Goal: Task Accomplishment & Management: Manage account settings

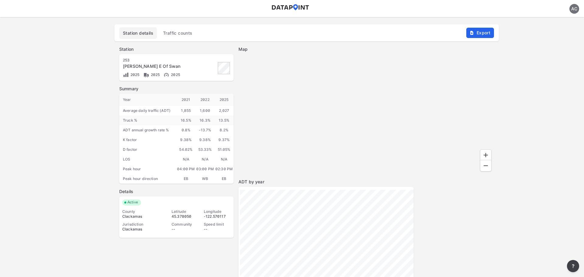
drag, startPoint x: 300, startPoint y: 12, endPoint x: 298, endPoint y: 8, distance: 5.2
click at [300, 12] on header "AC" at bounding box center [292, 8] width 584 height 17
click at [298, 8] on img at bounding box center [290, 7] width 38 height 6
click at [177, 33] on span "Traffic counts" at bounding box center [178, 33] width 30 height 6
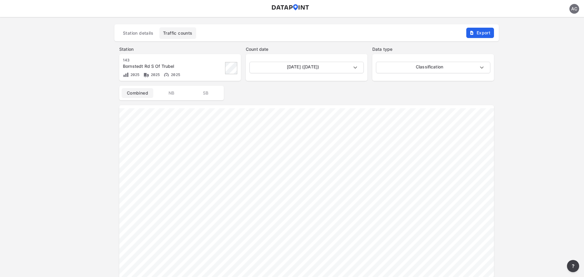
click at [296, 8] on img at bounding box center [290, 7] width 38 height 6
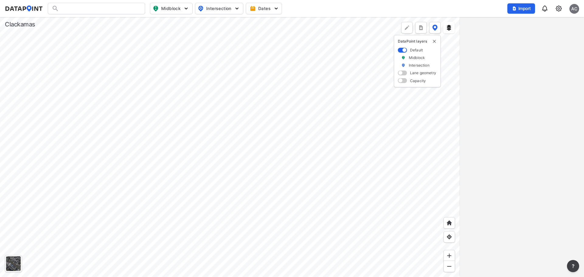
click at [558, 8] on img at bounding box center [558, 8] width 7 height 7
click at [433, 6] on div "Search Please enter a search term. Midblock Intersection Dates Import AC" at bounding box center [292, 9] width 574 height 12
click at [423, 27] on img "more" at bounding box center [421, 28] width 6 height 6
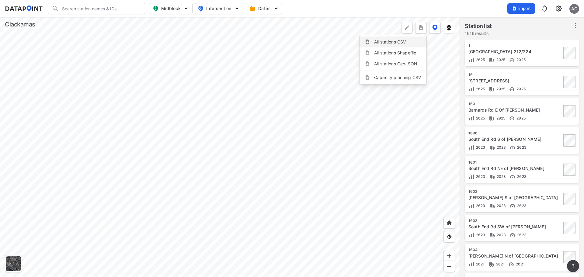
click at [391, 42] on li "All stations CSV" at bounding box center [393, 42] width 67 height 11
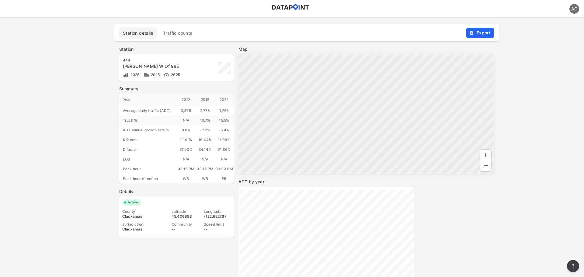
click at [183, 33] on span "Traffic counts" at bounding box center [178, 33] width 30 height 6
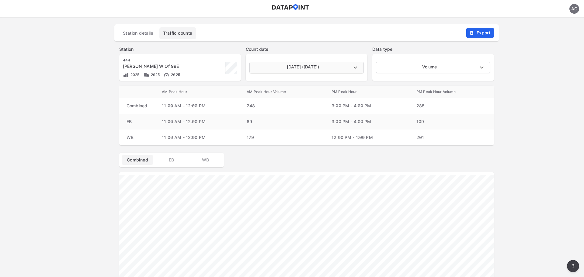
click at [327, 17] on body "AC Station details Traffic counts Export Station 444 Naef Rd W Of 99E 2025 2025…" at bounding box center [292, 17] width 584 height 0
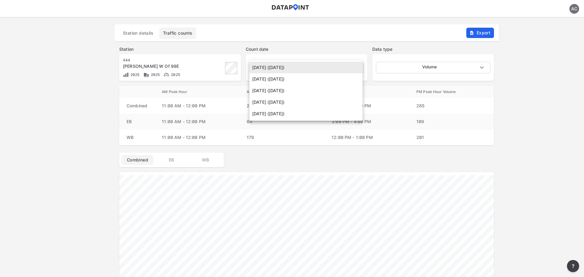
click at [331, 53] on div at bounding box center [292, 138] width 584 height 277
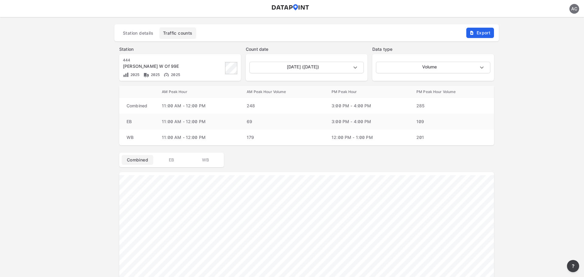
click at [425, 17] on body "AC Station details Traffic counts Export Station 444 Naef Rd W Of 99E 2025 2025…" at bounding box center [292, 17] width 584 height 0
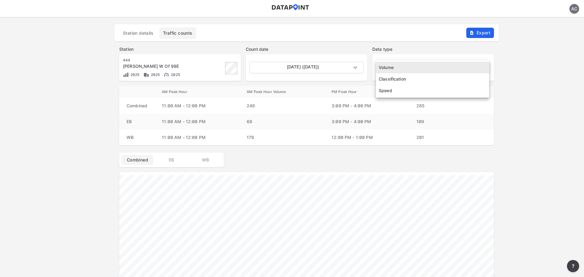
click at [418, 82] on li "Classification" at bounding box center [432, 79] width 113 height 12
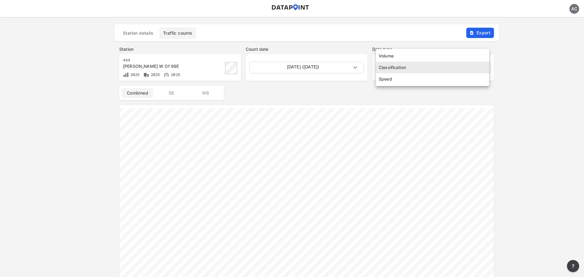
click at [417, 17] on body "AC Station details Traffic counts Export Station 444 Naef Rd W Of 99E 2025 2025…" at bounding box center [292, 17] width 584 height 0
click at [414, 79] on li "Speed" at bounding box center [432, 79] width 113 height 12
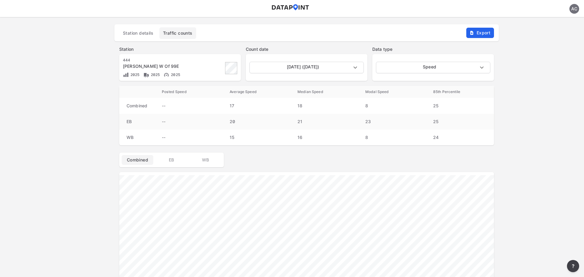
click at [404, 59] on div "Speed Speed" at bounding box center [433, 67] width 122 height 27
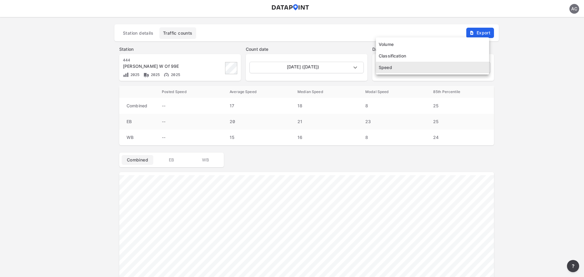
click at [405, 17] on body "AC Station details Traffic counts Export Station 444 Naef Rd W Of 99E 2025 2025…" at bounding box center [292, 17] width 584 height 0
click at [397, 46] on li "Volume" at bounding box center [432, 45] width 113 height 12
type input "Volume"
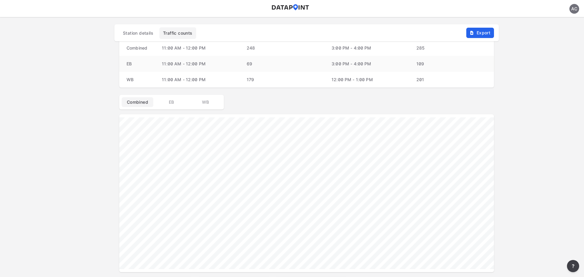
scroll to position [54, 0]
click at [177, 105] on span "EB" at bounding box center [171, 106] width 24 height 6
click at [202, 106] on span "WB" at bounding box center [205, 106] width 24 height 6
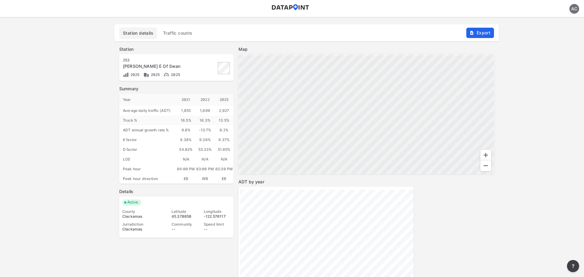
click at [288, 8] on img at bounding box center [290, 7] width 38 height 6
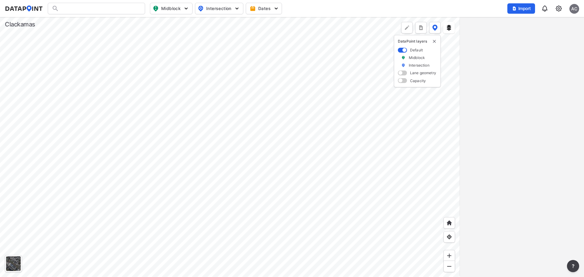
click at [558, 7] on img at bounding box center [558, 8] width 7 height 7
click at [529, 25] on link "Data management" at bounding box center [532, 23] width 52 height 6
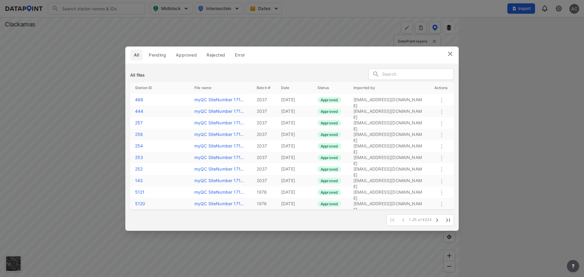
click at [185, 54] on span "Approved" at bounding box center [186, 55] width 21 height 6
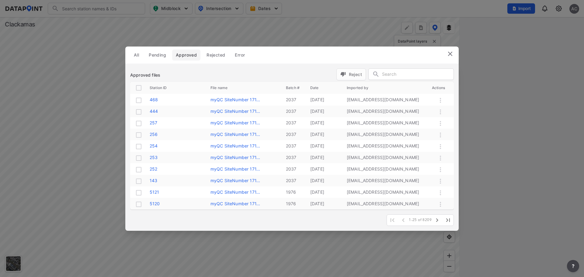
click at [393, 76] on input "text" at bounding box center [417, 74] width 71 height 9
click at [395, 76] on input "444" at bounding box center [416, 74] width 68 height 9
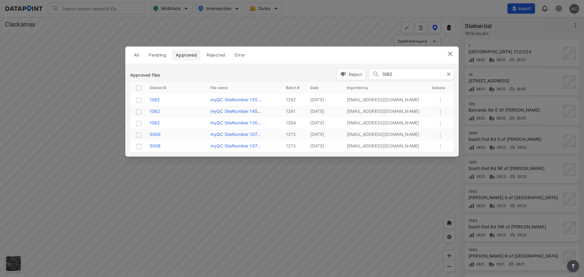
type input "1062"
click at [157, 100] on label "1062" at bounding box center [155, 99] width 10 height 5
click at [229, 124] on label "myQC SiteNumber 130..." at bounding box center [236, 122] width 51 height 5
click at [139, 123] on input "checkbox" at bounding box center [138, 123] width 7 height 7
checkbox input "true"
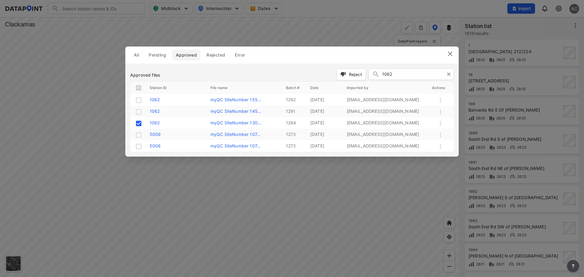
click at [345, 78] on button "Reject" at bounding box center [351, 74] width 30 height 12
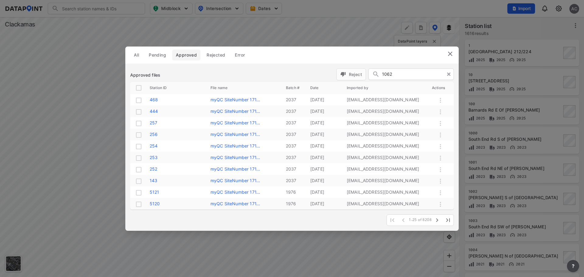
click at [400, 77] on input "1062" at bounding box center [416, 74] width 68 height 9
paste input "3008563"
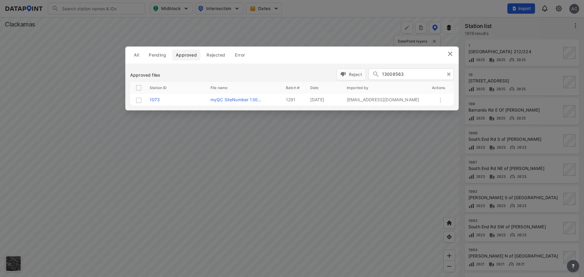
type input "13008563"
click at [138, 101] on input "checkbox" at bounding box center [138, 100] width 7 height 7
checkbox input "true"
click at [348, 76] on span "Reject" at bounding box center [351, 74] width 22 height 6
checkbox input "false"
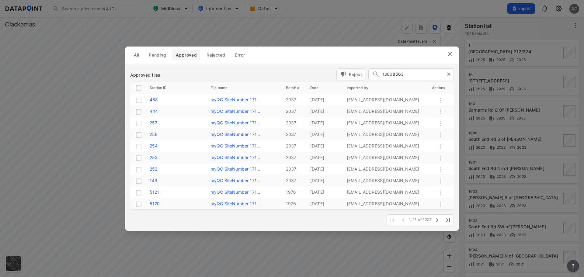
click at [416, 71] on input "13008563" at bounding box center [416, 74] width 68 height 9
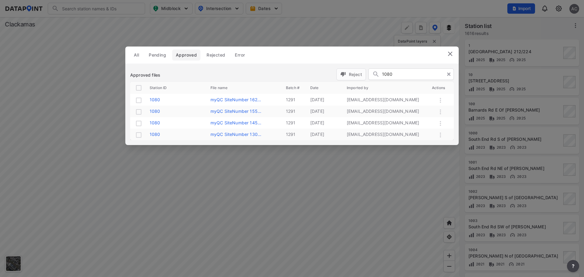
click at [156, 134] on label "1080" at bounding box center [155, 134] width 11 height 5
click at [403, 74] on input "1080" at bounding box center [416, 74] width 68 height 9
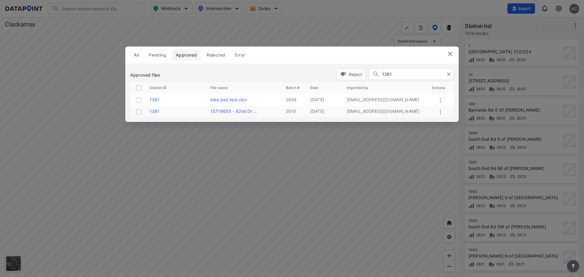
click at [395, 76] on input "1381" at bounding box center [416, 74] width 68 height 9
click at [399, 75] on input "5065" at bounding box center [416, 74] width 68 height 9
click at [401, 72] on input "5066" at bounding box center [416, 74] width 68 height 9
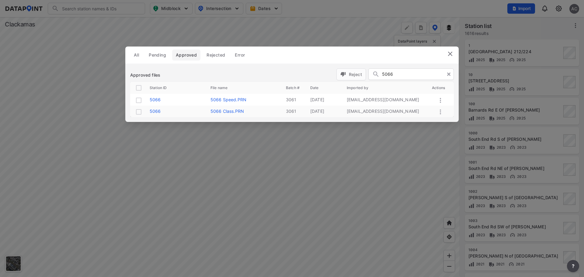
click at [401, 72] on input "5066" at bounding box center [416, 74] width 68 height 9
type input "1381"
click at [232, 111] on label "15718655 - 82nd Dr ..." at bounding box center [234, 111] width 47 height 5
click at [154, 111] on label "1381" at bounding box center [155, 111] width 10 height 5
click at [449, 50] on img at bounding box center [450, 53] width 7 height 7
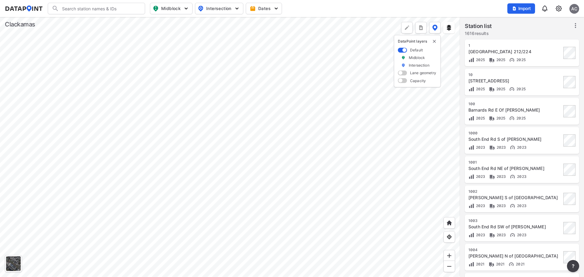
click at [95, 10] on input "Search" at bounding box center [100, 9] width 82 height 10
click at [90, 19] on li "( 444 ) Naef Rd W Of 99E" at bounding box center [96, 21] width 97 height 11
type input "(444) Naef Rd W Of 99E"
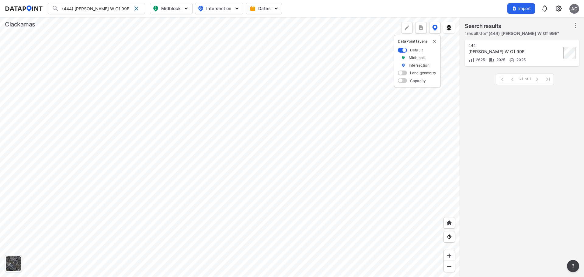
click at [496, 49] on div "Naef Rd W Of 99E" at bounding box center [514, 52] width 93 height 6
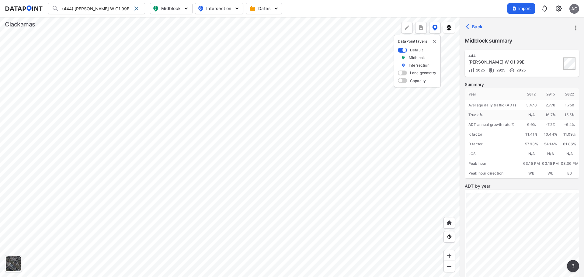
scroll to position [84, 0]
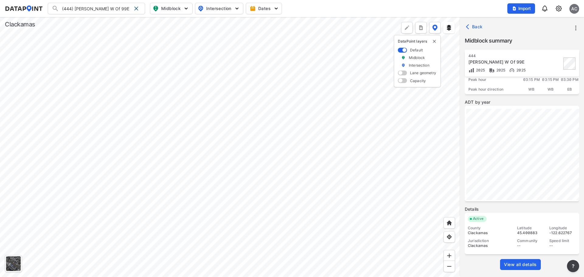
click at [524, 263] on span "View all details" at bounding box center [520, 265] width 33 height 6
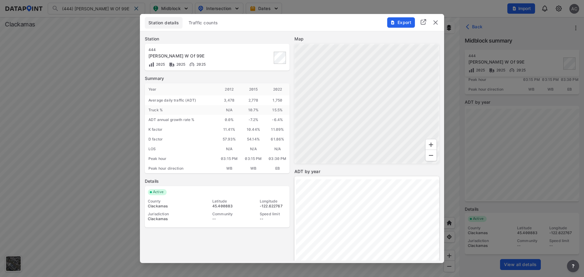
scroll to position [116, 0]
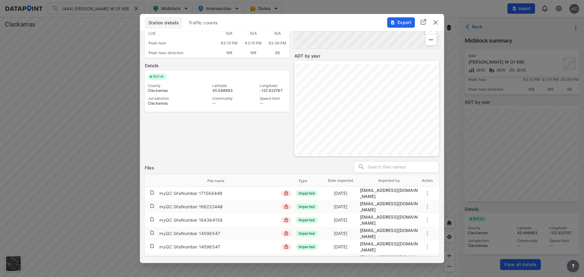
click at [277, 22] on div "Station details Traffic counts" at bounding box center [292, 23] width 294 height 12
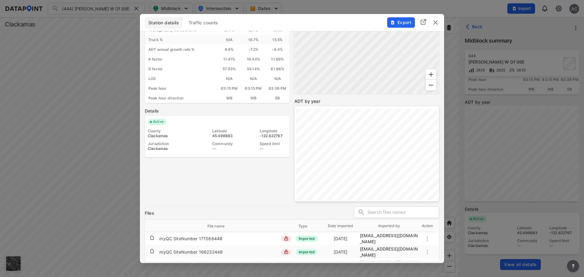
scroll to position [0, 0]
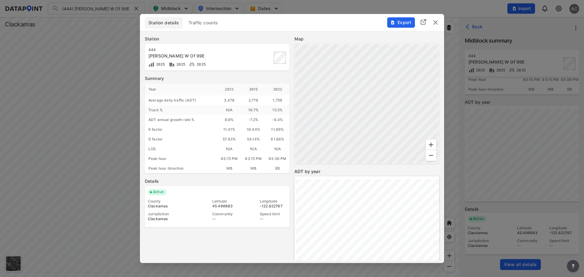
click at [205, 24] on span "Traffic counts" at bounding box center [204, 23] width 30 height 6
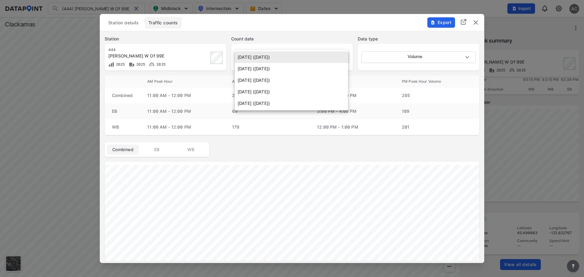
click at [306, 58] on body "(444) Naef Rd W Of 99E (444) Naef Rd W Of 99E Search No results There were no r…" at bounding box center [292, 138] width 584 height 277
click at [307, 47] on div at bounding box center [292, 138] width 584 height 277
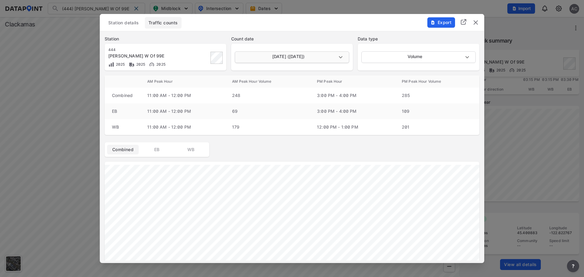
click at [303, 54] on body "(444) Naef Rd W Of 99E (444) Naef Rd W Of 99E Search No results There were no r…" at bounding box center [292, 138] width 584 height 277
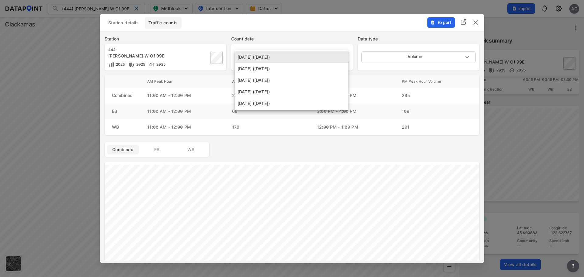
click at [292, 57] on li "February 18 2025 (Tuesday)" at bounding box center [291, 57] width 113 height 12
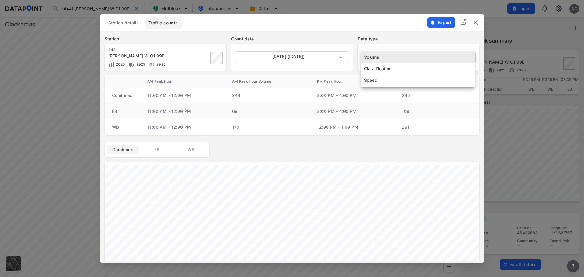
click at [371, 59] on body "(444) Naef Rd W Of 99E (444) Naef Rd W Of 99E Search No results There were no r…" at bounding box center [292, 138] width 584 height 277
click at [373, 68] on li "Classification" at bounding box center [417, 69] width 113 height 12
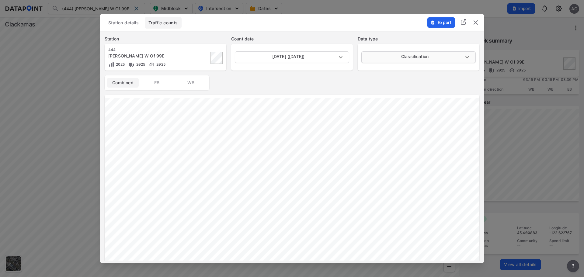
click at [376, 59] on body "(444) Naef Rd W Of 99E (444) Naef Rd W Of 99E Search No results There were no r…" at bounding box center [292, 138] width 584 height 277
click at [376, 69] on li "Speed" at bounding box center [417, 69] width 113 height 12
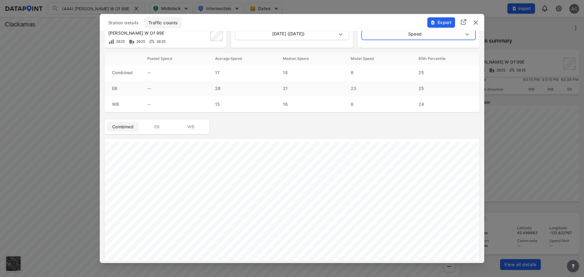
scroll to position [9, 0]
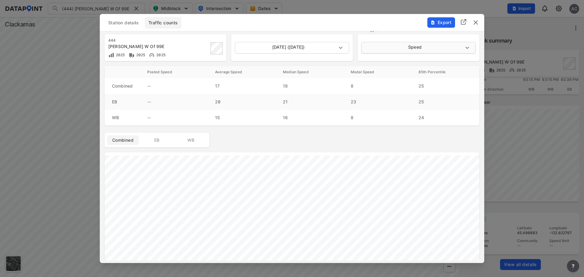
click at [376, 50] on body "(444) Naef Rd W Of 99E (444) Naef Rd W Of 99E Search No results There were no r…" at bounding box center [292, 138] width 584 height 277
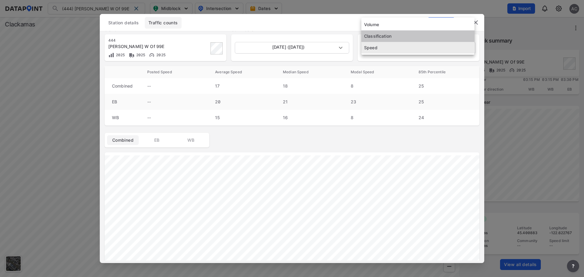
click at [379, 38] on li "Classification" at bounding box center [417, 36] width 113 height 12
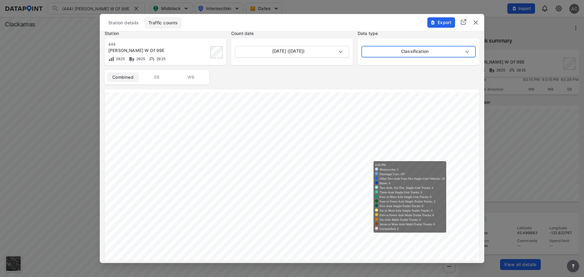
scroll to position [0, 0]
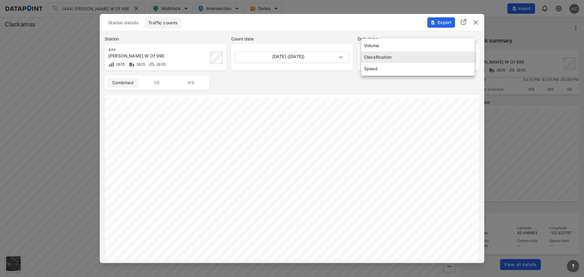
click at [380, 57] on body "(444) Naef Rd W Of 99E (444) Naef Rd W Of 99E Search No results There were no r…" at bounding box center [292, 138] width 584 height 277
click at [380, 48] on li "Volume" at bounding box center [417, 46] width 113 height 12
type input "Volume"
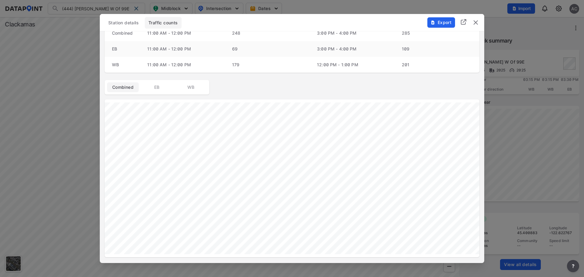
scroll to position [62, 0]
drag, startPoint x: 129, startPoint y: 22, endPoint x: 130, endPoint y: 37, distance: 14.6
click at [129, 22] on span "Station details" at bounding box center [123, 23] width 30 height 6
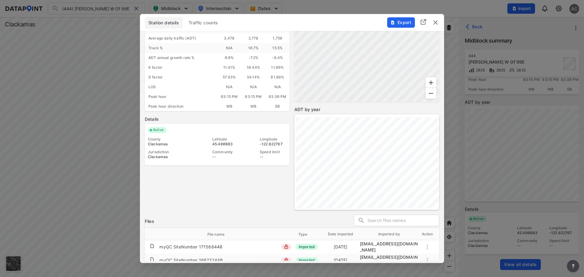
scroll to position [116, 0]
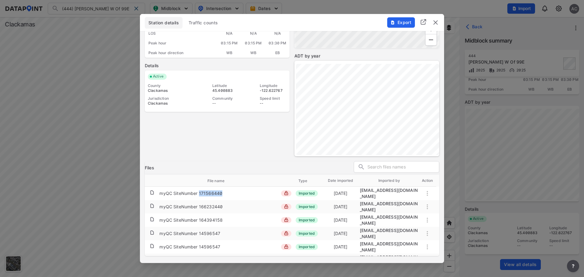
drag, startPoint x: 222, startPoint y: 193, endPoint x: 199, endPoint y: 193, distance: 22.5
click at [199, 193] on td "myQC SiteNumber 171566440" at bounding box center [219, 194] width 121 height 12
copy div "171566440"
drag, startPoint x: 437, startPoint y: 22, endPoint x: 555, endPoint y: 16, distance: 117.8
click at [437, 22] on img "delete" at bounding box center [435, 22] width 7 height 7
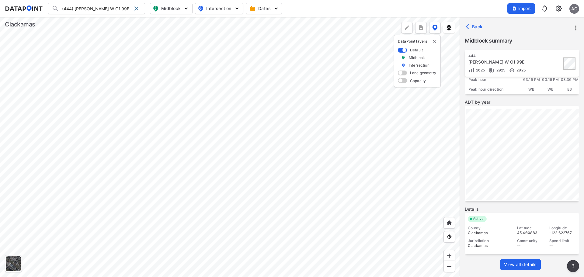
click at [557, 8] on img at bounding box center [558, 8] width 7 height 7
click at [530, 24] on link "Data management" at bounding box center [532, 23] width 52 height 6
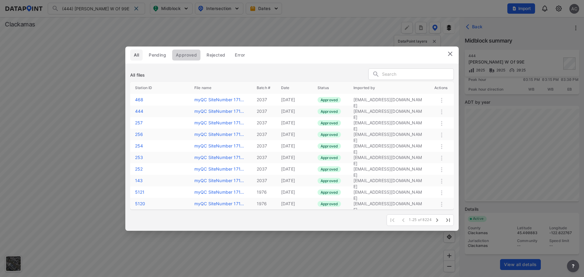
click at [198, 55] on button "Approved" at bounding box center [186, 55] width 28 height 11
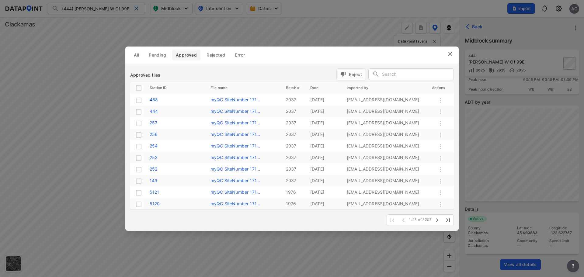
click at [405, 74] on input "text" at bounding box center [417, 74] width 71 height 9
paste input "171566440"
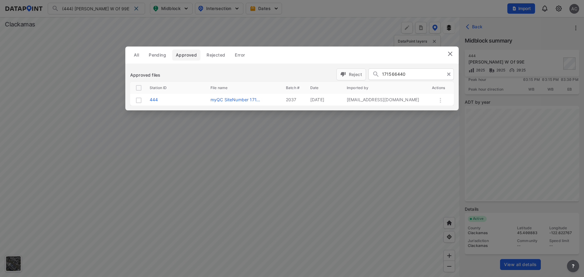
type input "171566440"
click at [139, 102] on input "checkbox" at bounding box center [138, 100] width 7 height 7
checkbox input "true"
click at [347, 74] on span "Reject" at bounding box center [351, 74] width 22 height 6
checkbox input "false"
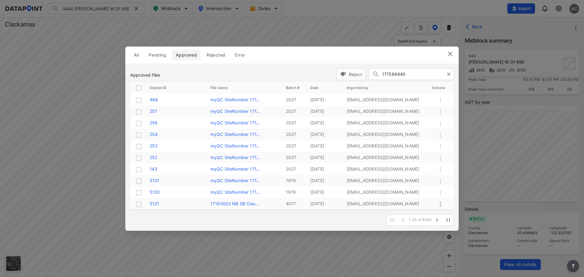
click at [453, 55] on img at bounding box center [450, 53] width 7 height 7
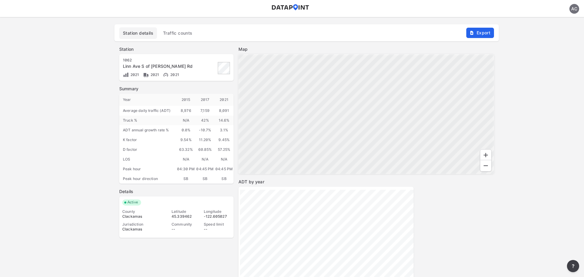
click at [176, 32] on span "Traffic counts" at bounding box center [178, 33] width 30 height 6
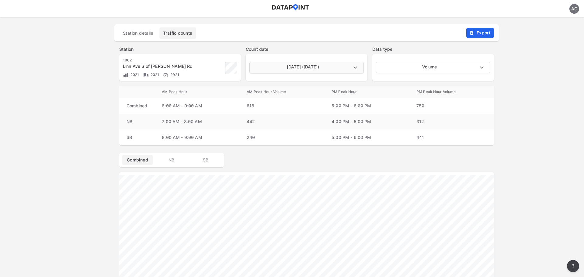
click at [332, 17] on body "AC Station details Traffic counts Export Station [STREET_ADDRESS][PERSON_NAME] …" at bounding box center [292, 17] width 584 height 0
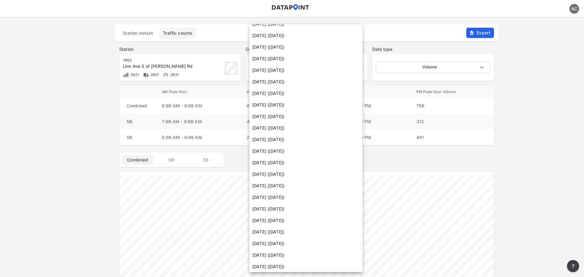
scroll to position [610, 0]
click at [302, 265] on li "November 12 2014 (Wednesday)" at bounding box center [305, 265] width 113 height 12
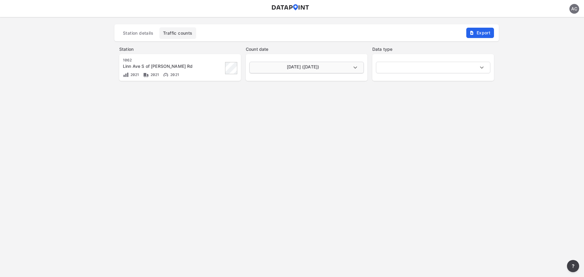
click at [330, 17] on body "AC Station details Traffic counts Export Station 1062 Linn Ave S of A V Davis R…" at bounding box center [292, 17] width 584 height 0
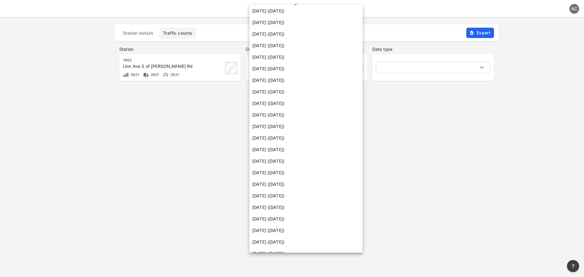
scroll to position [184, 0]
click at [431, 123] on div at bounding box center [292, 138] width 584 height 277
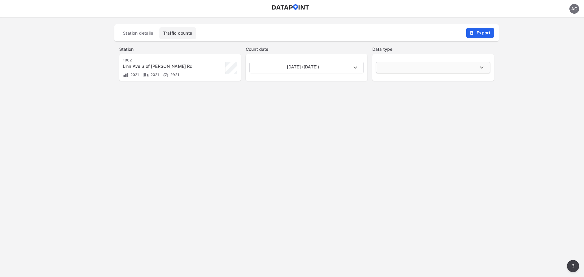
click at [397, 17] on body "AC Station details Traffic counts Export Station 1062 Linn Ave S of A V Davis R…" at bounding box center [292, 17] width 584 height 0
click at [394, 69] on ul "Volume Classification Speed" at bounding box center [432, 80] width 113 height 37
click at [342, 68] on div at bounding box center [292, 138] width 584 height 277
click at [357, 17] on body "AC Station details Traffic counts Export Station 1062 Linn Ave S of A V Davis R…" at bounding box center [292, 17] width 584 height 0
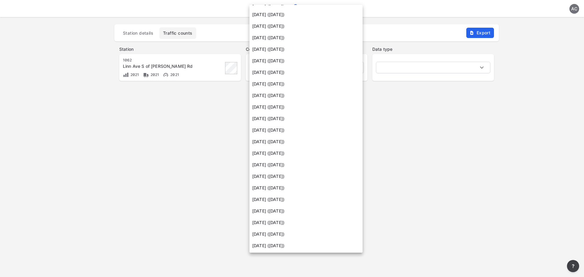
scroll to position [91, 0]
click at [297, 198] on li "December 31 2014 (Wednesday)" at bounding box center [305, 198] width 113 height 12
type input "2014-12-31"
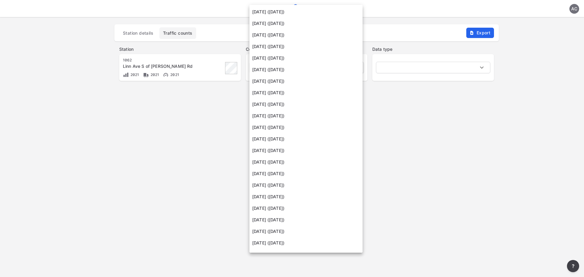
scroll to position [161, 0]
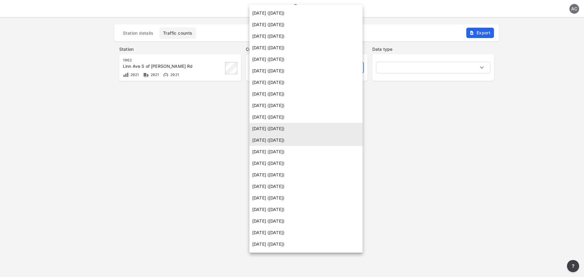
type input "2014-12-30"
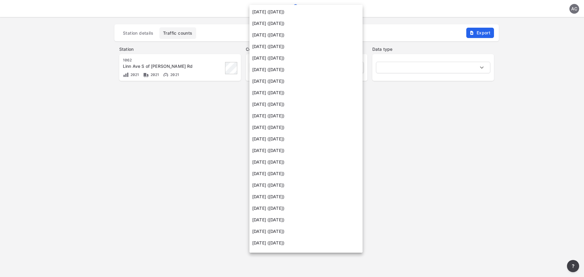
scroll to position [172, 0]
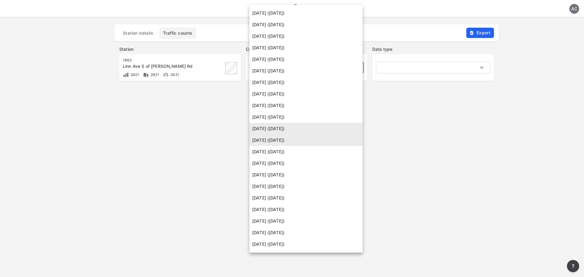
type input "2014-12-29"
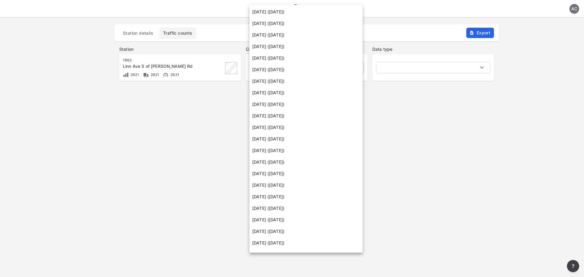
scroll to position [184, 0]
type input "2014-12-28"
type input "2014-12-27"
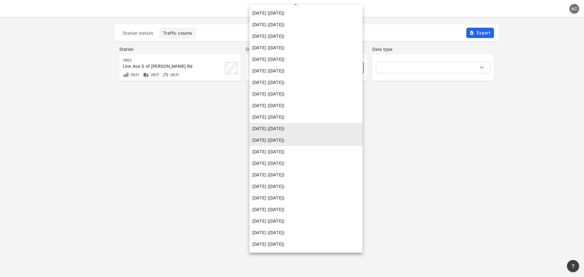
type input "2014-12-26"
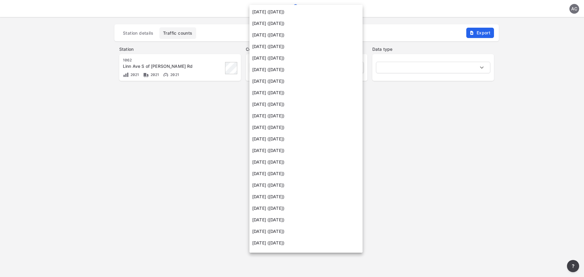
scroll to position [218, 0]
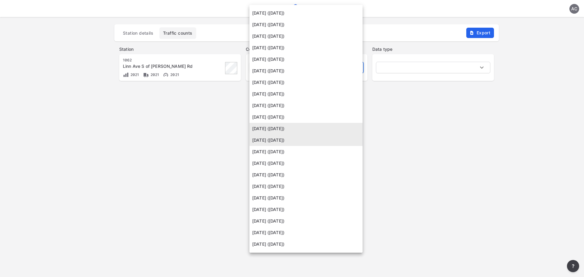
type input "2014-12-25"
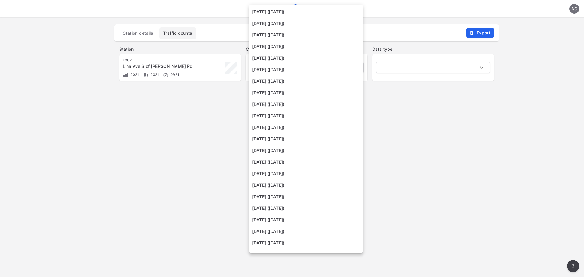
scroll to position [230, 0]
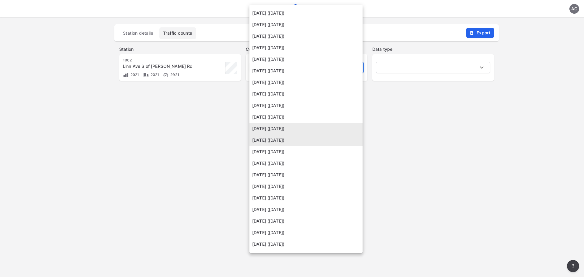
type input "2014-12-24"
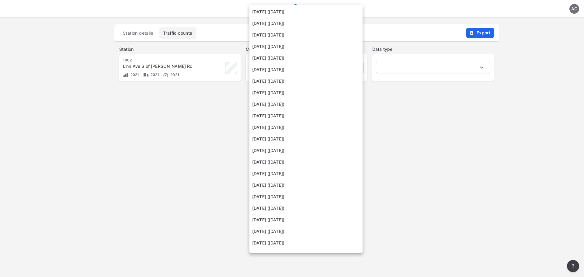
scroll to position [242, 0]
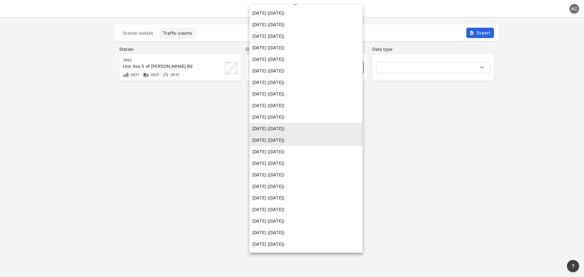
type input "2014-12-23"
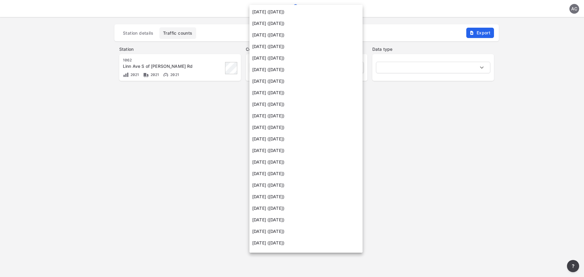
scroll to position [253, 0]
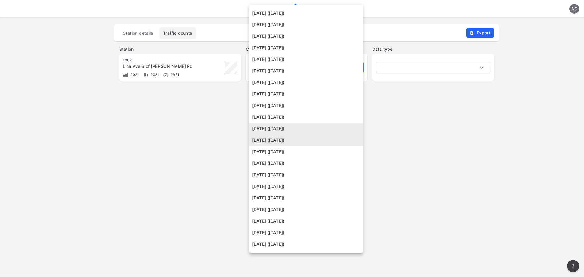
type input "2014-12-22"
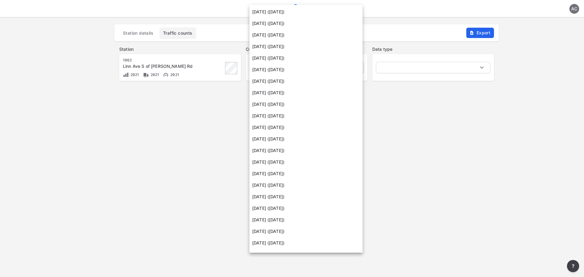
scroll to position [265, 0]
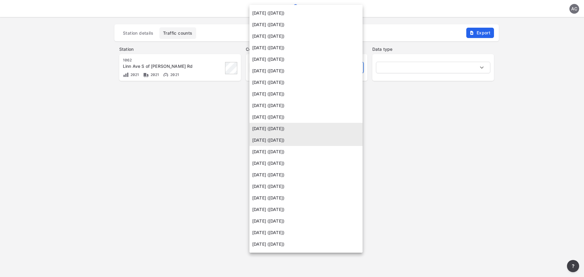
type input "2014-12-21"
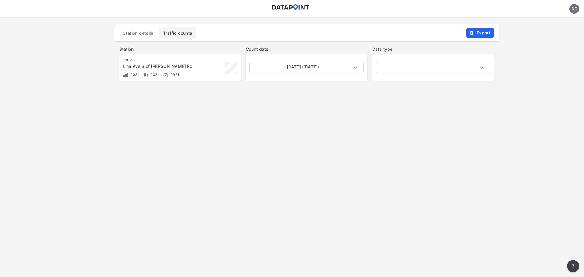
click at [144, 30] on span "Station details" at bounding box center [138, 33] width 30 height 6
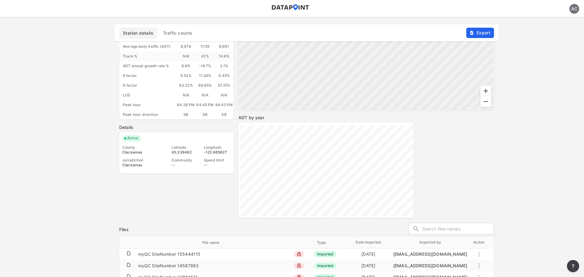
scroll to position [68, 0]
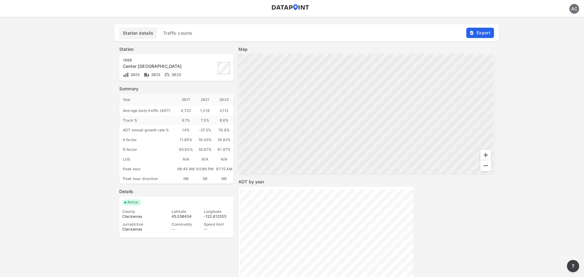
click at [176, 33] on span "Traffic counts" at bounding box center [178, 33] width 30 height 6
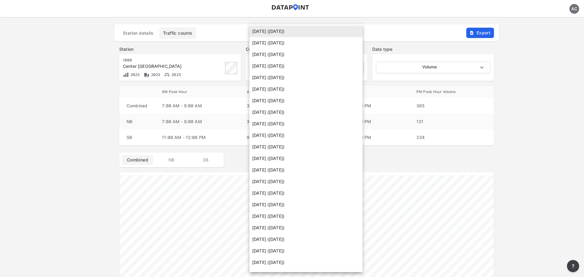
click at [318, 17] on body "AC Station details Traffic counts Export Station [STREET_ADDRESS] 2023 2023 Cou…" at bounding box center [292, 17] width 584 height 0
click at [423, 19] on div at bounding box center [292, 138] width 584 height 277
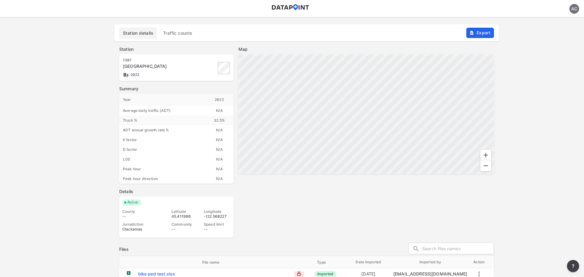
click at [182, 36] on button "Traffic counts" at bounding box center [177, 33] width 37 height 12
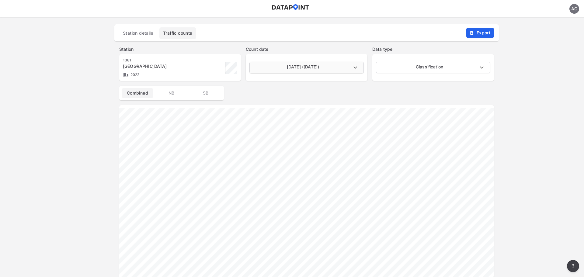
click at [348, 17] on body "AC Station details Traffic counts Export Station 1381 82nd Dr N of Church St 20…" at bounding box center [292, 17] width 584 height 0
click at [348, 66] on li "June 29 2022 (Wednesday)" at bounding box center [305, 68] width 113 height 12
click at [423, 17] on body "AC Station details Traffic counts Export Station 1381 82nd Dr N of Church St 20…" at bounding box center [292, 17] width 584 height 0
click at [516, 82] on div at bounding box center [292, 138] width 584 height 277
click at [137, 35] on span "Station details" at bounding box center [138, 33] width 30 height 6
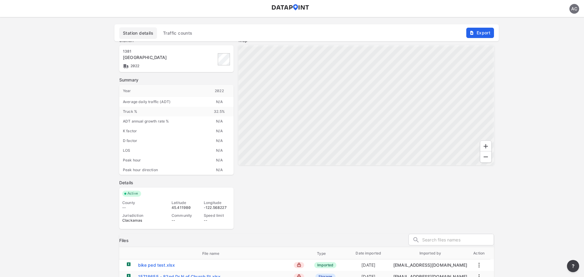
scroll to position [12, 0]
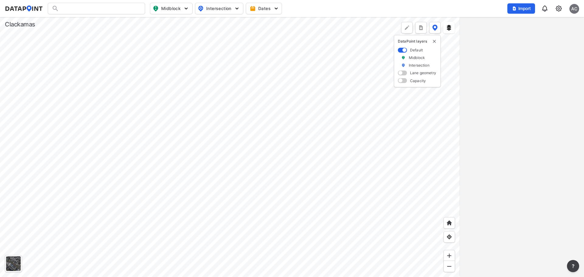
click at [419, 28] on img "more" at bounding box center [421, 28] width 6 height 6
click at [388, 44] on li "All stations CSV" at bounding box center [393, 42] width 67 height 11
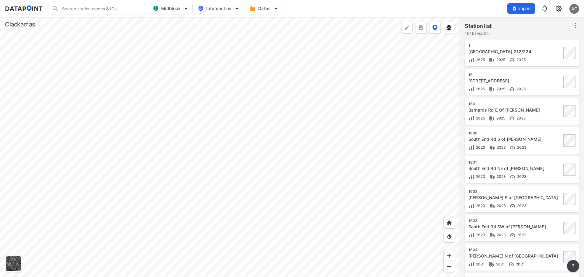
click at [117, 8] on input "Search" at bounding box center [100, 9] width 82 height 10
click at [95, 22] on li "( [STREET_ADDRESS] of S 2nd St" at bounding box center [96, 21] width 97 height 11
type input "([STREET_ADDRESS] of S 2nd St"
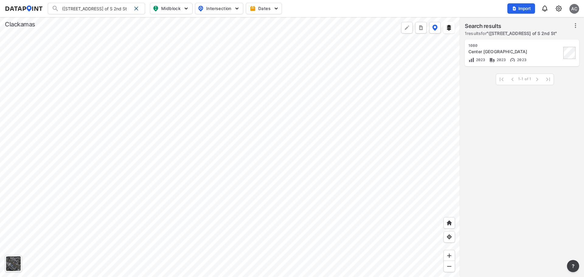
click at [517, 50] on div "Center [GEOGRAPHIC_DATA]" at bounding box center [514, 52] width 93 height 6
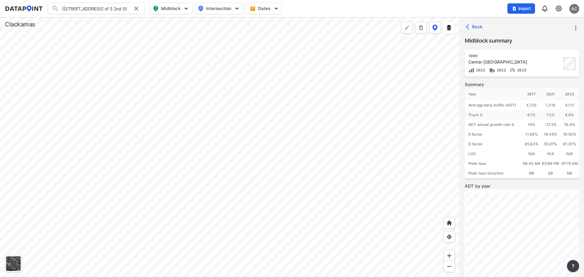
scroll to position [84, 0]
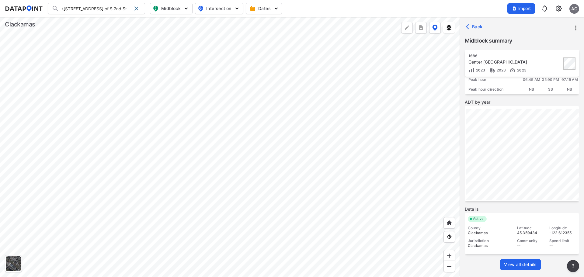
click at [523, 263] on span "View all details" at bounding box center [520, 265] width 33 height 6
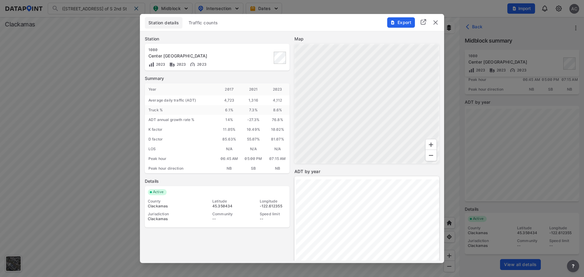
scroll to position [92, 0]
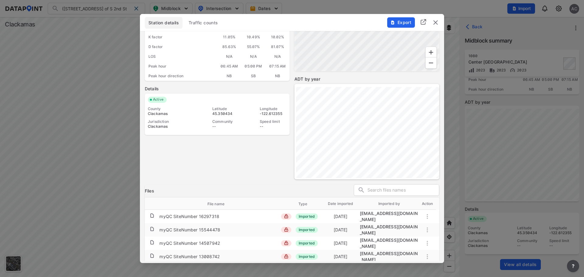
click at [201, 23] on span "Traffic counts" at bounding box center [204, 23] width 30 height 6
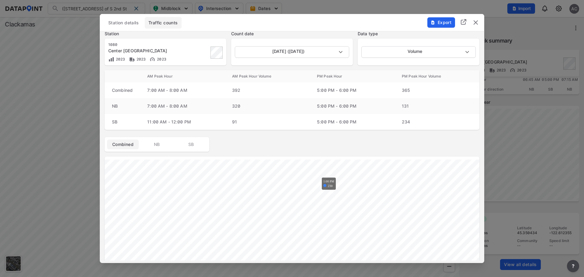
scroll to position [0, 0]
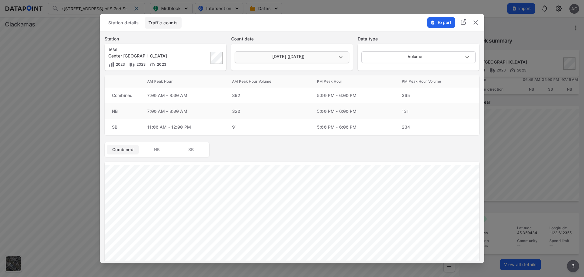
click at [289, 55] on body "(1080) Center St SW of S 2nd St (1080) Center St SW of S 2nd St Search No resul…" at bounding box center [292, 138] width 584 height 277
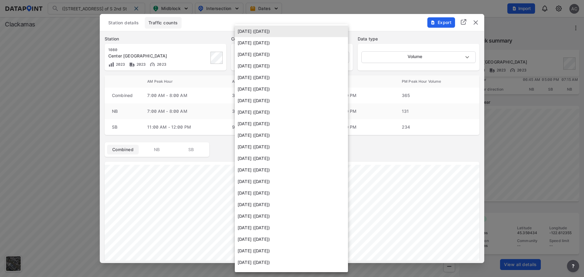
click at [362, 19] on div at bounding box center [292, 138] width 584 height 277
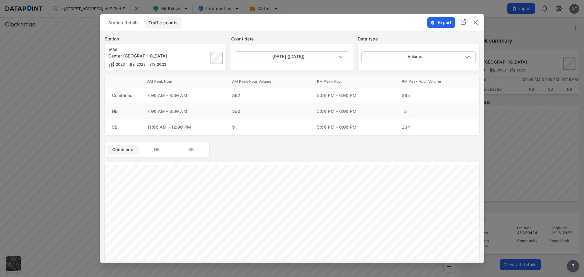
click at [128, 21] on span "Station details" at bounding box center [123, 23] width 30 height 6
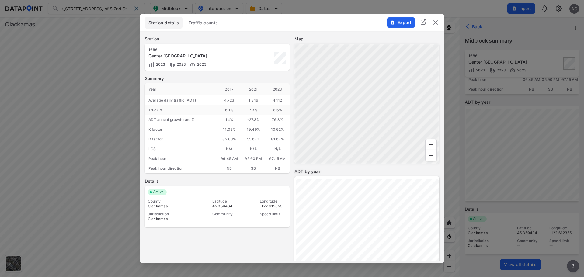
scroll to position [92, 0]
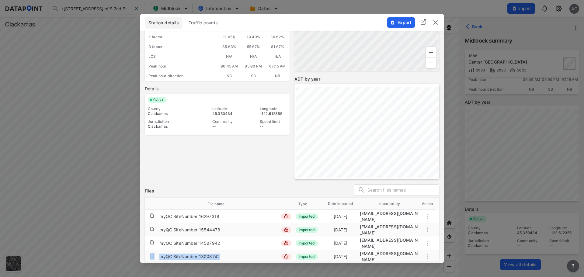
drag, startPoint x: 220, startPoint y: 250, endPoint x: 158, endPoint y: 252, distance: 61.5
click at [158, 252] on tr "myQC SiteNumber 13008742 Imported 12/5/2023 migration@data-point.io" at bounding box center [292, 256] width 294 height 13
copy tr "myQC SiteNumber 13008742"
click at [438, 22] on img "delete" at bounding box center [435, 22] width 7 height 7
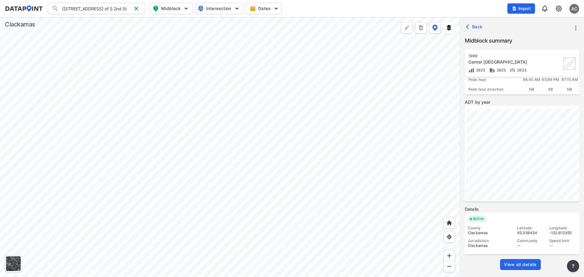
click at [560, 9] on img at bounding box center [558, 8] width 7 height 7
click at [531, 26] on link "Data management" at bounding box center [532, 23] width 52 height 6
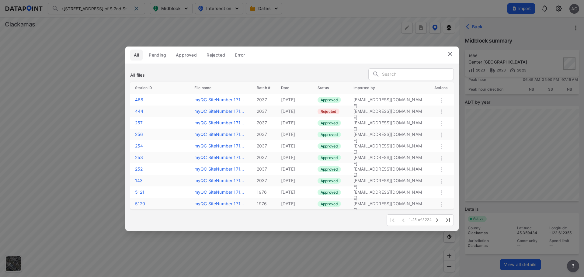
click at [181, 54] on span "Approved" at bounding box center [186, 55] width 21 height 6
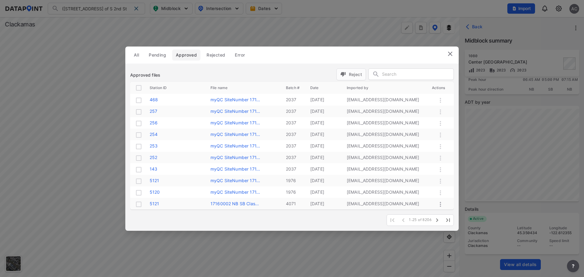
click at [397, 72] on input "text" at bounding box center [417, 74] width 71 height 9
paste input "myQC SiteNumber 13008742"
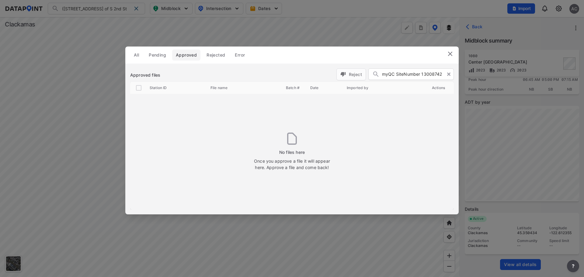
drag, startPoint x: 423, startPoint y: 75, endPoint x: 368, endPoint y: 76, distance: 55.4
click at [368, 76] on form "Reject myQC SiteNumber 13008742" at bounding box center [394, 74] width 117 height 13
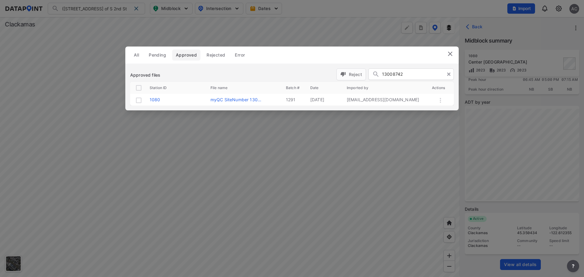
type input "13008742"
click at [137, 101] on input "checkbox" at bounding box center [138, 100] width 7 height 7
checkbox input "true"
click at [352, 75] on span "Reject" at bounding box center [351, 74] width 22 height 6
checkbox input "false"
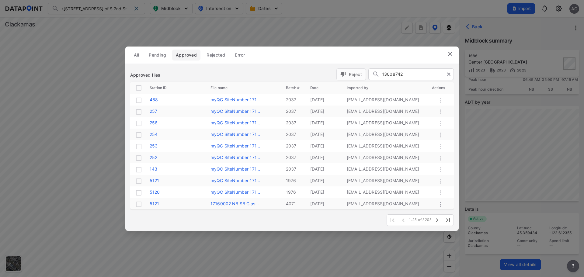
click at [450, 54] on img at bounding box center [450, 53] width 7 height 7
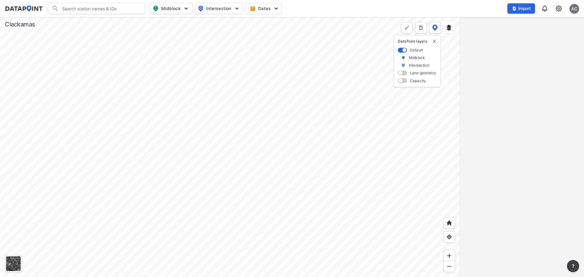
click at [110, 11] on input "Search" at bounding box center [100, 9] width 82 height 10
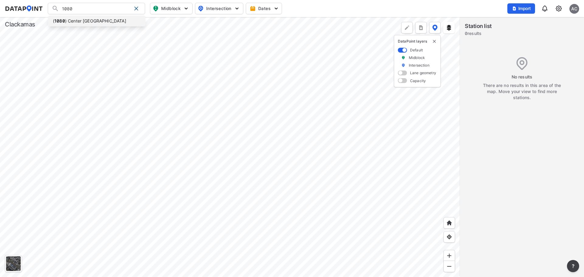
click at [103, 20] on li "( [STREET_ADDRESS] of S 2nd St" at bounding box center [96, 21] width 97 height 11
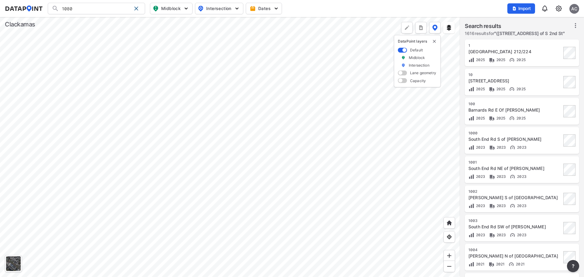
type input "([STREET_ADDRESS] of S 2nd St"
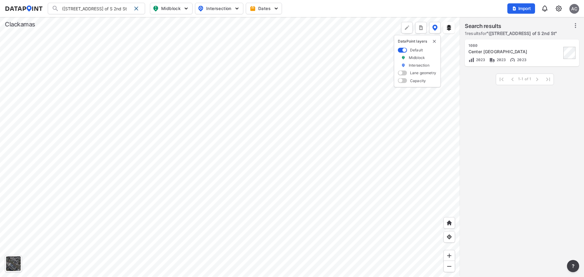
click at [497, 50] on div "Center [GEOGRAPHIC_DATA]" at bounding box center [514, 52] width 93 height 6
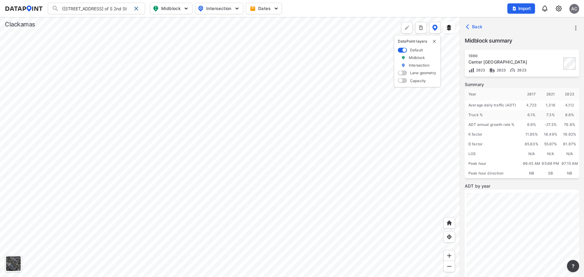
scroll to position [84, 0]
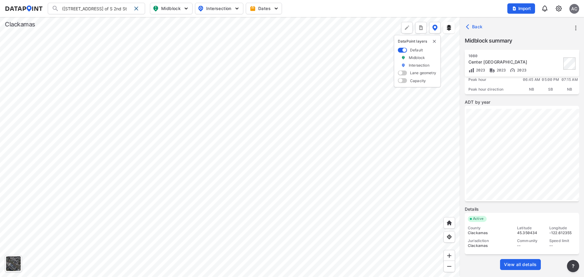
click at [530, 263] on span "View all details" at bounding box center [520, 265] width 33 height 6
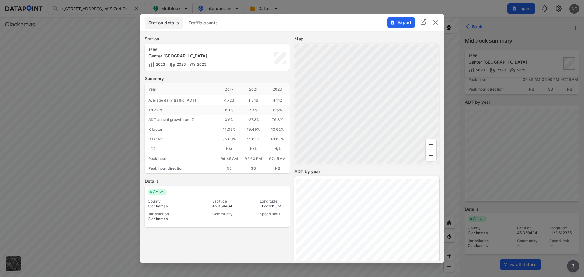
scroll to position [81, 0]
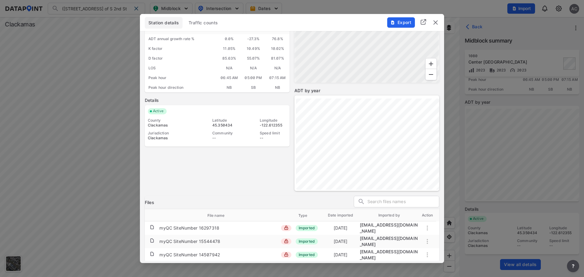
click at [213, 25] on span "Traffic counts" at bounding box center [204, 23] width 30 height 6
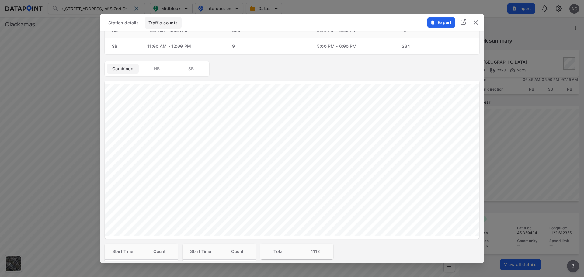
scroll to position [0, 0]
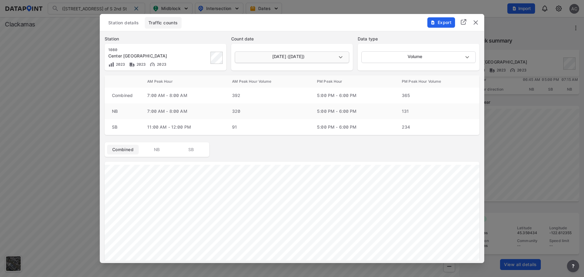
click at [299, 57] on body "(1080) Center St SW of S 2nd St (1080) Center St SW of S 2nd St Search No resul…" at bounding box center [292, 138] width 584 height 277
click at [301, 41] on div at bounding box center [292, 138] width 584 height 277
click at [479, 23] on img "delete" at bounding box center [475, 22] width 7 height 7
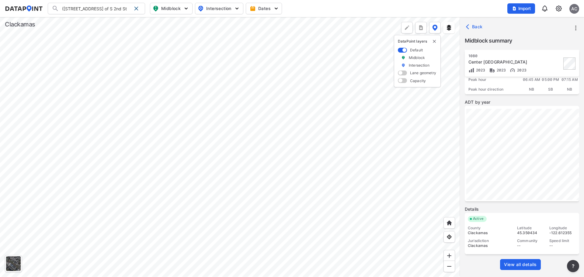
click at [83, 8] on input "([STREET_ADDRESS] of S 2nd St" at bounding box center [95, 9] width 72 height 10
click at [139, 9] on div at bounding box center [136, 9] width 10 height 10
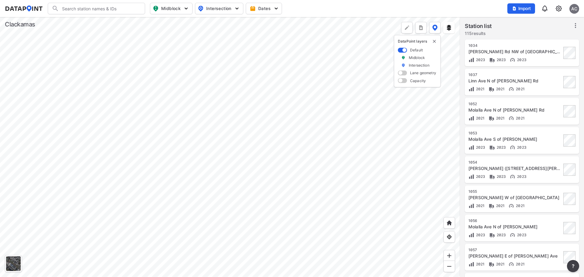
click at [89, 9] on input "Search" at bounding box center [100, 9] width 82 height 10
click at [88, 20] on li "( 444 ) Naef Rd W Of 99E" at bounding box center [96, 21] width 97 height 11
type input "(444) Naef Rd W Of 99E"
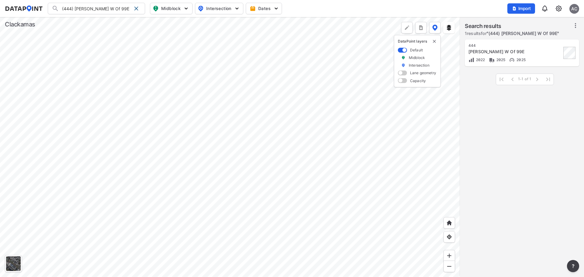
click at [509, 51] on div "Naef Rd W Of 99E" at bounding box center [514, 52] width 93 height 6
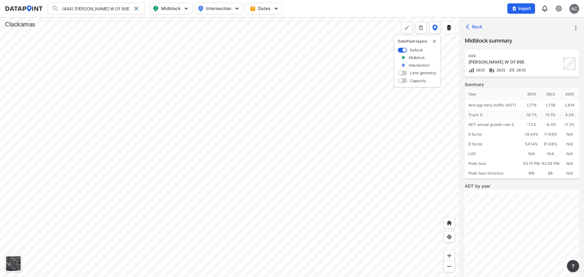
scroll to position [84, 0]
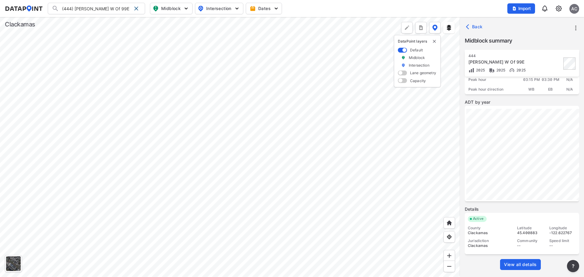
click at [528, 264] on span "View all details" at bounding box center [520, 265] width 33 height 6
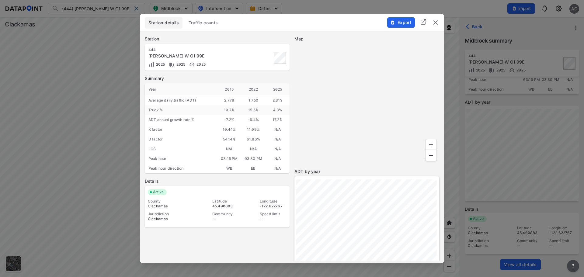
click at [198, 23] on span "Traffic counts" at bounding box center [204, 23] width 30 height 6
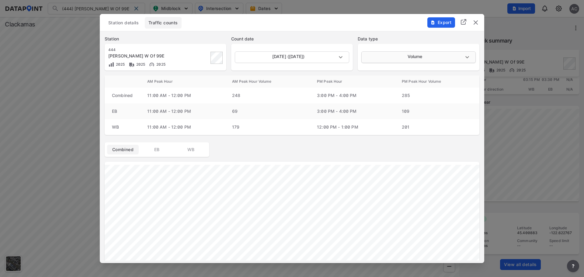
click at [423, 57] on body "(444) Naef Rd W Of 99E (444) Naef Rd W Of 99E Search No results There were no r…" at bounding box center [292, 138] width 584 height 277
click at [423, 57] on li "Volume" at bounding box center [417, 57] width 113 height 12
click at [475, 25] on img "delete" at bounding box center [475, 22] width 7 height 7
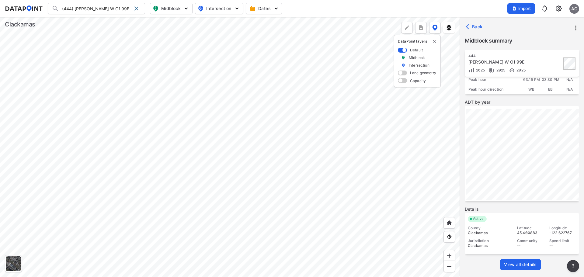
click at [422, 28] on img "more" at bounding box center [421, 28] width 6 height 6
click at [384, 40] on li "All stations CSV" at bounding box center [393, 42] width 67 height 11
click at [518, 264] on span "View all details" at bounding box center [520, 265] width 33 height 6
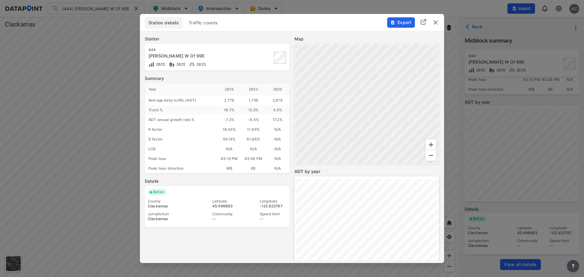
click at [203, 21] on span "Traffic counts" at bounding box center [204, 23] width 30 height 6
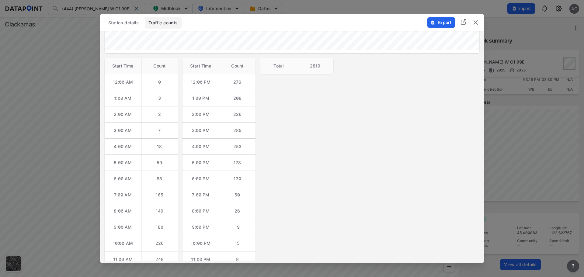
scroll to position [275, 0]
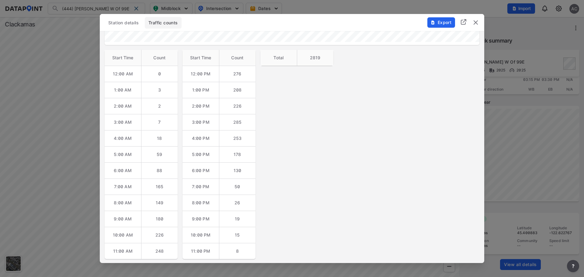
click at [475, 23] on img "delete" at bounding box center [475, 22] width 7 height 7
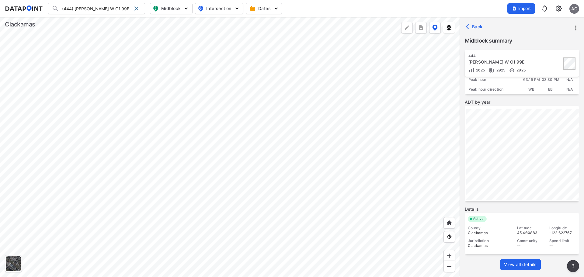
click at [557, 9] on img at bounding box center [558, 8] width 7 height 7
click at [534, 25] on link "Data management" at bounding box center [532, 23] width 52 height 6
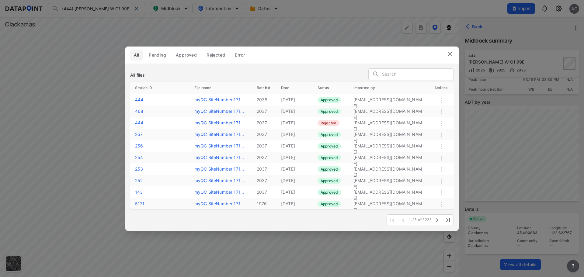
click at [391, 74] on input "text" at bounding box center [417, 74] width 71 height 9
click at [183, 52] on span "Approved" at bounding box center [186, 55] width 21 height 6
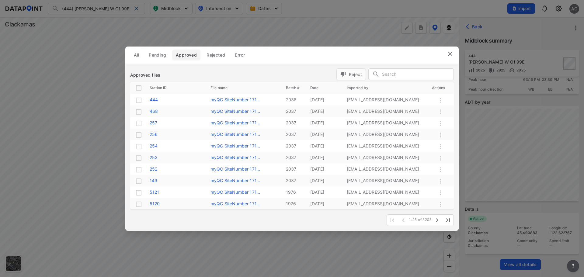
click at [400, 75] on input "text" at bounding box center [417, 74] width 71 height 9
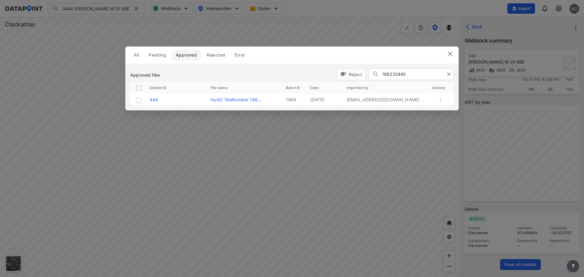
type input "166232440"
click at [138, 100] on input "checkbox" at bounding box center [138, 100] width 7 height 7
checkbox input "true"
click at [350, 75] on span "Reject" at bounding box center [351, 74] width 22 height 6
checkbox input "false"
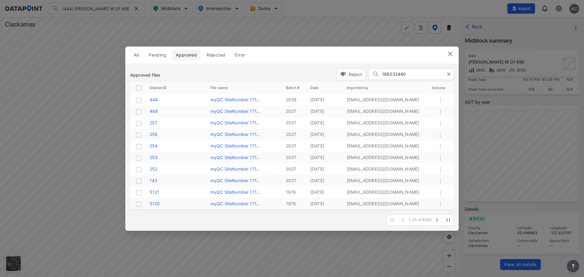
click at [418, 75] on input "166232440" at bounding box center [416, 74] width 68 height 9
type input "444"
click at [452, 51] on img at bounding box center [450, 53] width 7 height 7
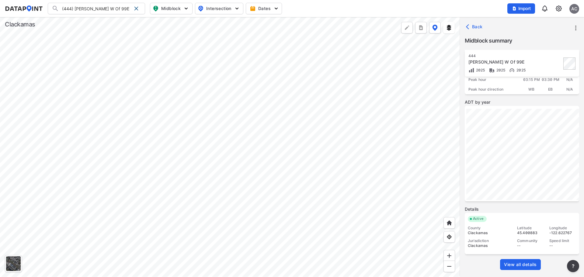
click at [527, 264] on span "View all details" at bounding box center [520, 265] width 33 height 6
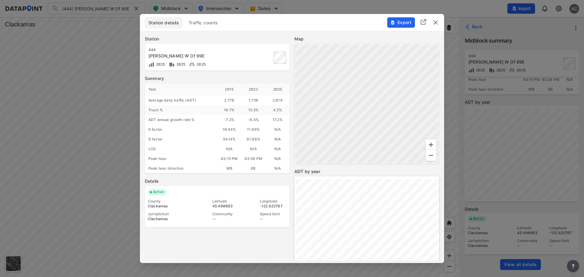
click at [201, 21] on span "Traffic counts" at bounding box center [204, 23] width 30 height 6
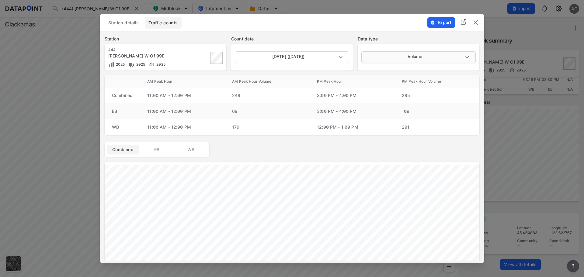
click at [391, 59] on body "(444) Naef Rd W Of 99E (444) Naef Rd W Of 99E Search No results There were no r…" at bounding box center [292, 138] width 584 height 277
click at [390, 65] on li "Classification" at bounding box center [417, 69] width 113 height 12
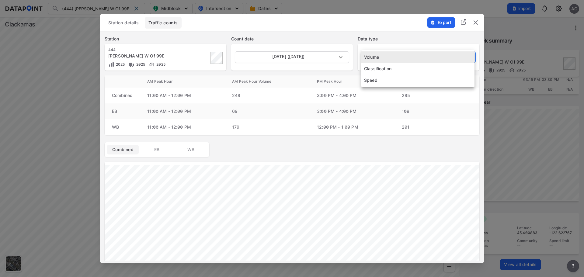
type input "Classification"
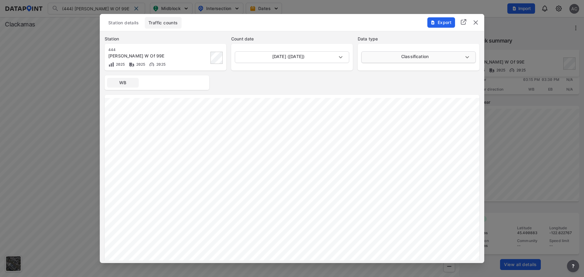
click at [398, 57] on body "(444) Naef Rd W Of 99E (444) Naef Rd W Of 99E Search No results There were no r…" at bounding box center [292, 138] width 584 height 277
drag, startPoint x: 352, startPoint y: 35, endPoint x: 339, endPoint y: 74, distance: 41.0
click at [352, 35] on div at bounding box center [292, 138] width 584 height 277
click at [477, 19] on img "delete" at bounding box center [475, 22] width 7 height 7
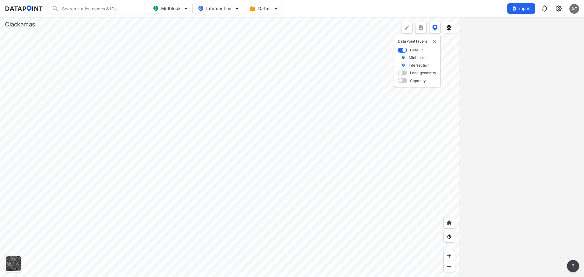
click at [424, 26] on button "more" at bounding box center [421, 28] width 12 height 12
click at [400, 75] on li "Capacity planning CSV" at bounding box center [393, 77] width 67 height 11
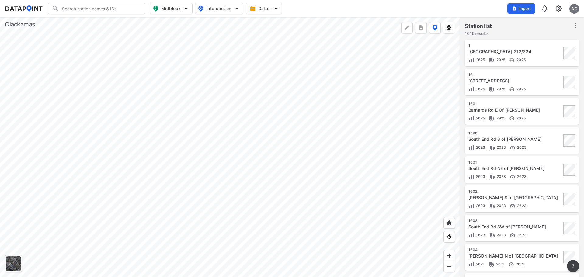
click at [423, 28] on img "more" at bounding box center [421, 28] width 6 height 6
click at [393, 42] on li "All stations CSV" at bounding box center [393, 42] width 67 height 11
click at [128, 9] on input "Search" at bounding box center [100, 9] width 82 height 10
click at [109, 21] on li "( 1381 ) 82nd Dr N of Church St" at bounding box center [96, 21] width 97 height 11
type input "(1381) 82nd Dr N of Church St"
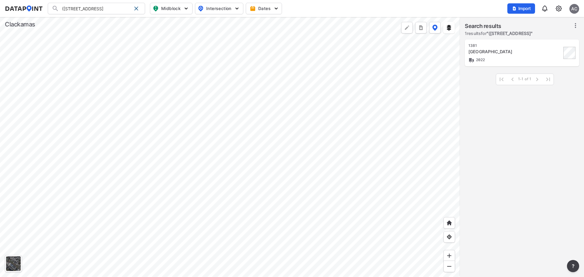
click at [511, 51] on div "82nd Dr N of Church St" at bounding box center [514, 52] width 93 height 6
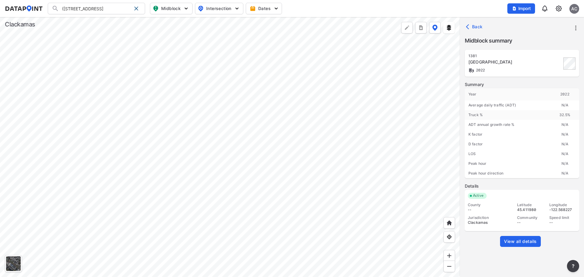
click at [528, 239] on span "View all details" at bounding box center [520, 241] width 33 height 6
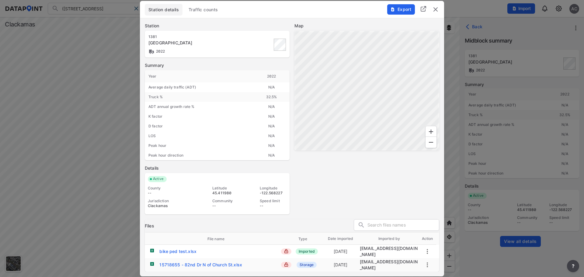
click at [435, 11] on img "delete" at bounding box center [435, 9] width 7 height 7
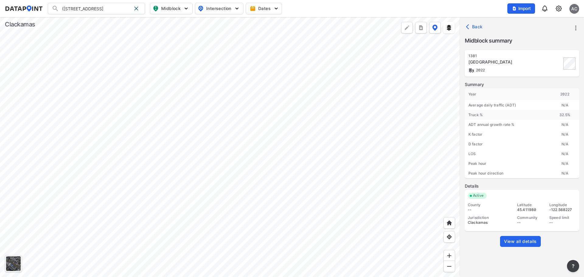
click at [572, 8] on div "AC" at bounding box center [574, 9] width 10 height 10
click at [552, 22] on p "My Profile" at bounding box center [553, 21] width 51 height 11
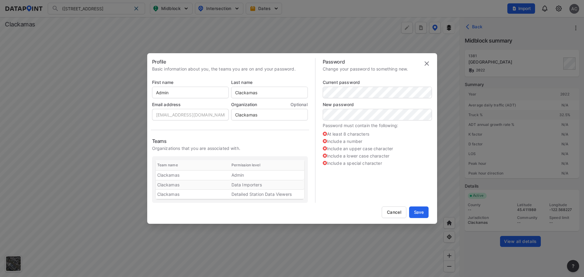
click at [426, 62] on img at bounding box center [426, 63] width 7 height 7
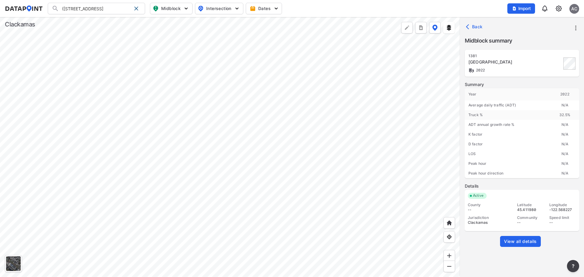
click at [519, 242] on span "View all details" at bounding box center [520, 241] width 33 height 6
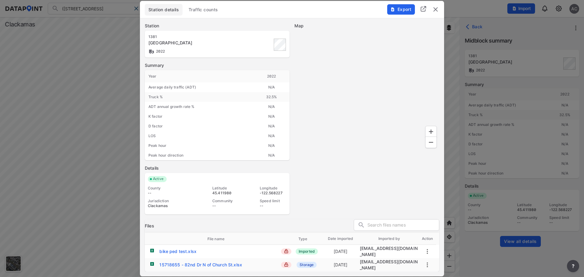
click at [423, 9] on img at bounding box center [423, 8] width 7 height 7
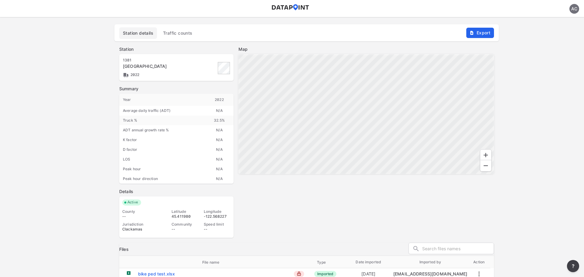
scroll to position [12, 0]
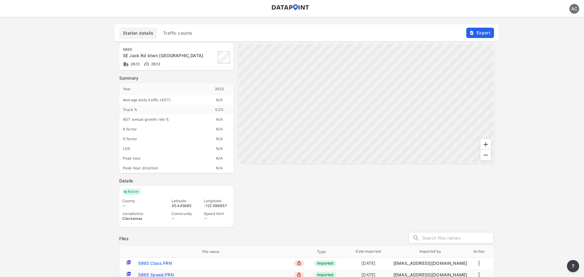
scroll to position [12, 0]
click at [69, 71] on div "Station details Traffic counts Export Station [STREET_ADDRESS][GEOGRAPHIC_DATA]…" at bounding box center [292, 155] width 584 height 277
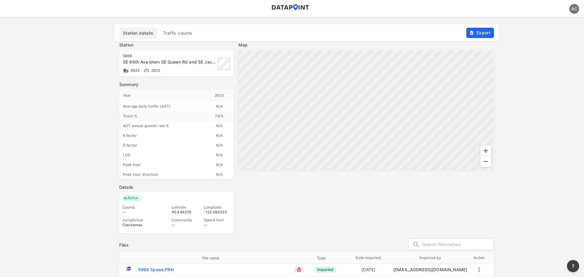
scroll to position [12, 0]
